Goal: Check status: Check status

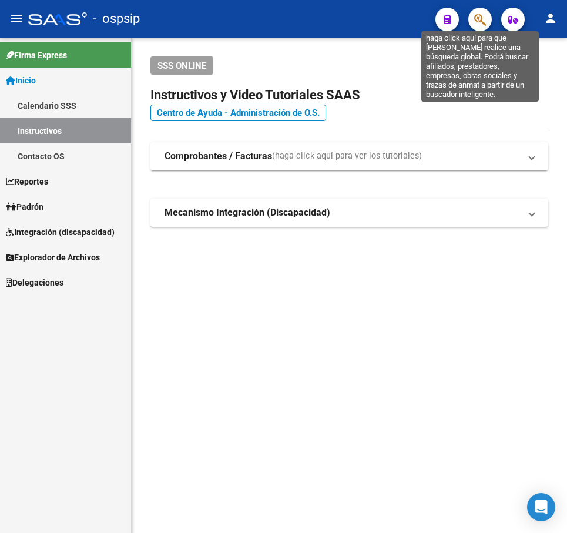
click at [479, 15] on icon "button" at bounding box center [480, 20] width 12 height 14
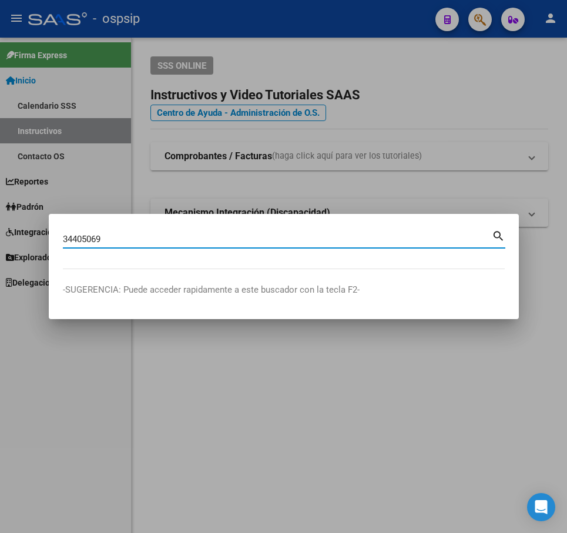
type input "34405069"
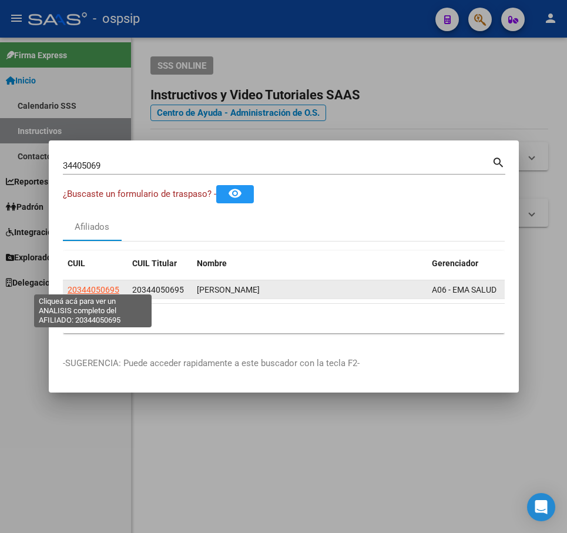
click at [98, 285] on span "20344050695" at bounding box center [94, 289] width 52 height 9
type textarea "20344050695"
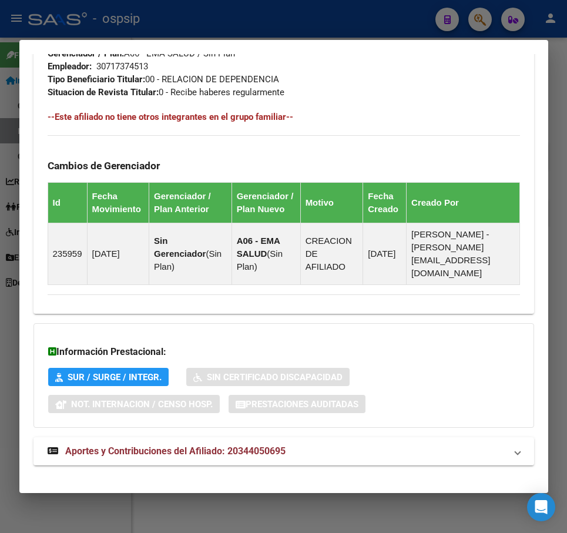
scroll to position [693, 0]
click at [363, 444] on mat-panel-title "Aportes y Contribuciones del Afiliado: 20344050695" at bounding box center [277, 451] width 459 height 14
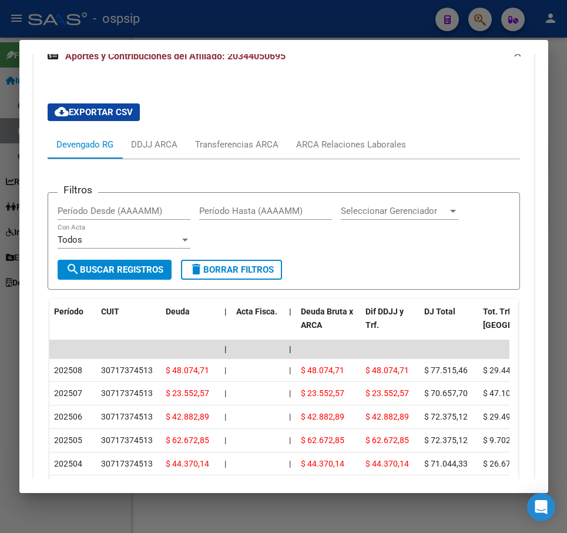
scroll to position [1072, 0]
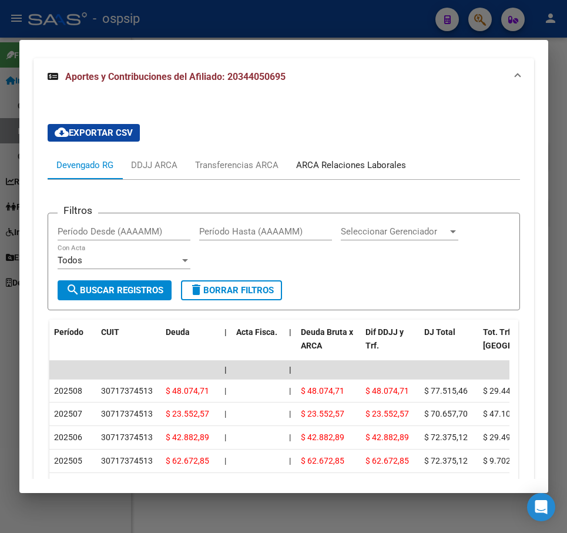
click at [335, 159] on div "ARCA Relaciones Laborales" at bounding box center [351, 165] width 110 height 13
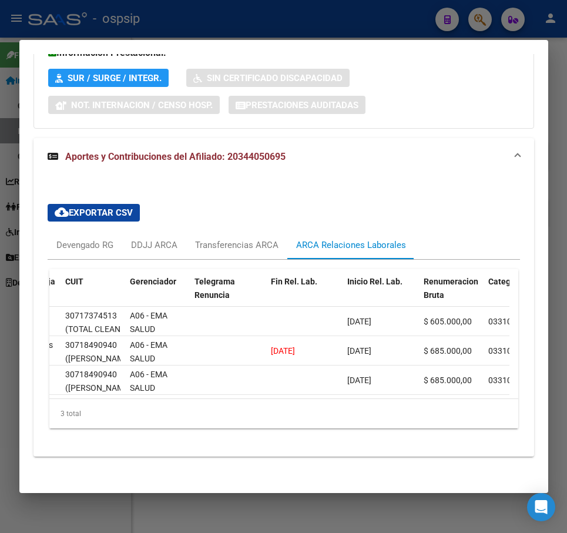
scroll to position [0, 172]
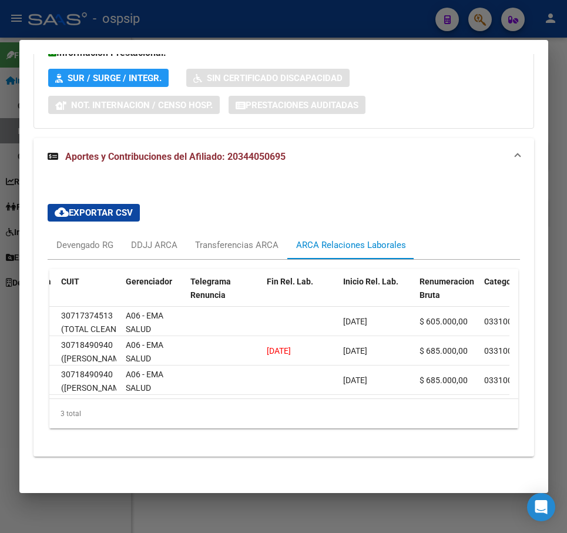
click at [339, 21] on div at bounding box center [283, 266] width 567 height 533
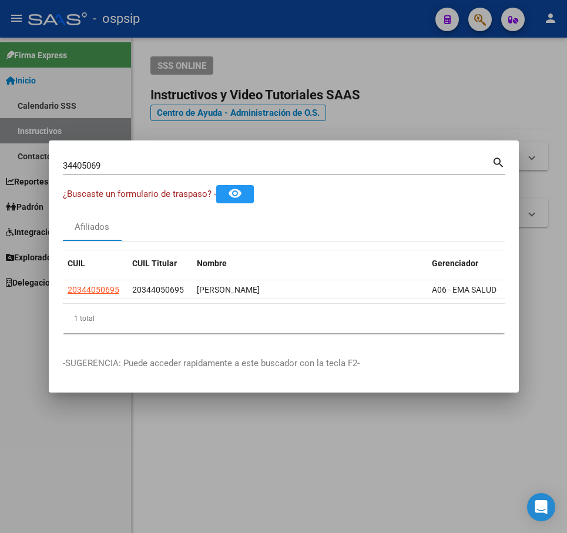
click at [342, 26] on div at bounding box center [283, 266] width 567 height 533
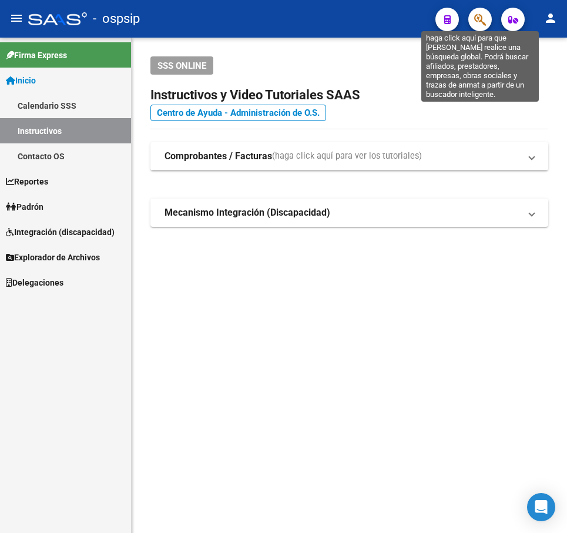
click at [481, 16] on icon "button" at bounding box center [480, 20] width 12 height 14
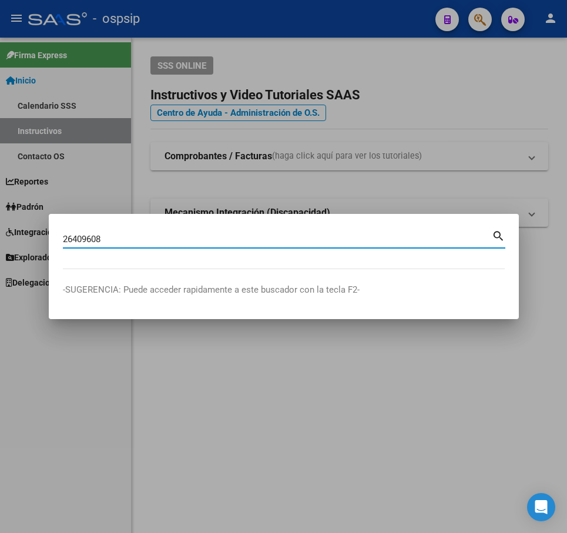
type input "26409608"
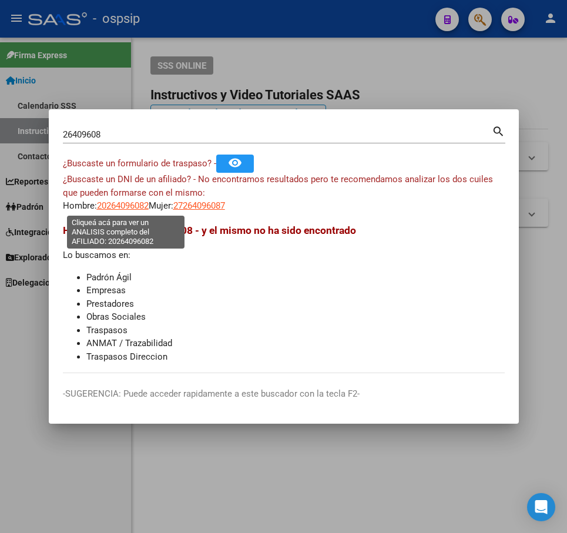
click at [113, 205] on span "20264096082" at bounding box center [123, 205] width 52 height 11
type textarea "20264096082"
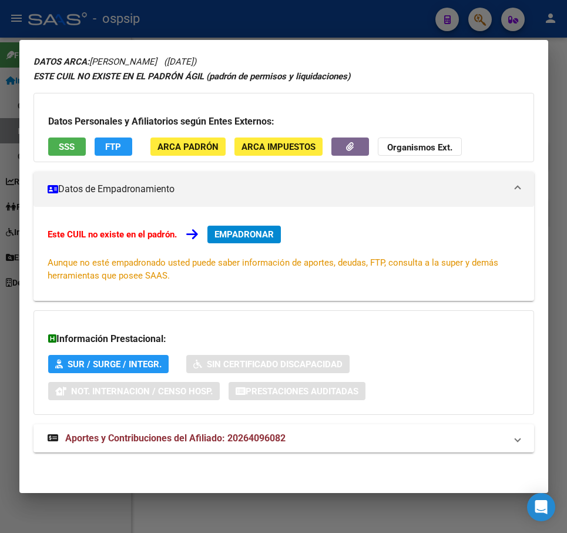
drag, startPoint x: 382, startPoint y: 427, endPoint x: 401, endPoint y: 392, distance: 40.5
click at [381, 427] on mat-expansion-panel-header "Aportes y Contribuciones del Afiliado: 20264096082" at bounding box center [284, 438] width 501 height 28
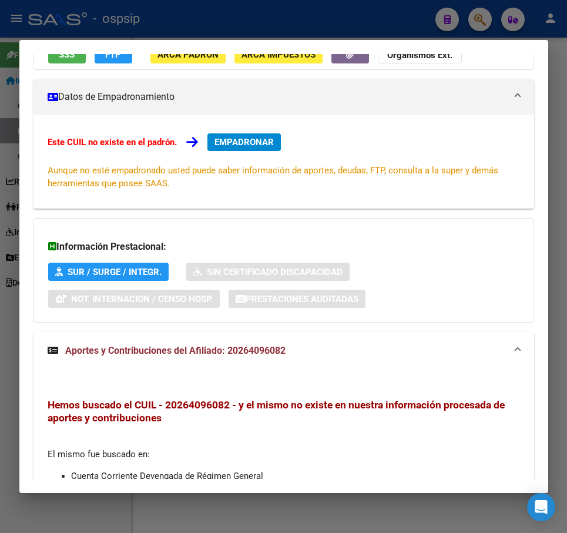
scroll to position [0, 0]
